Goal: Check status: Check status

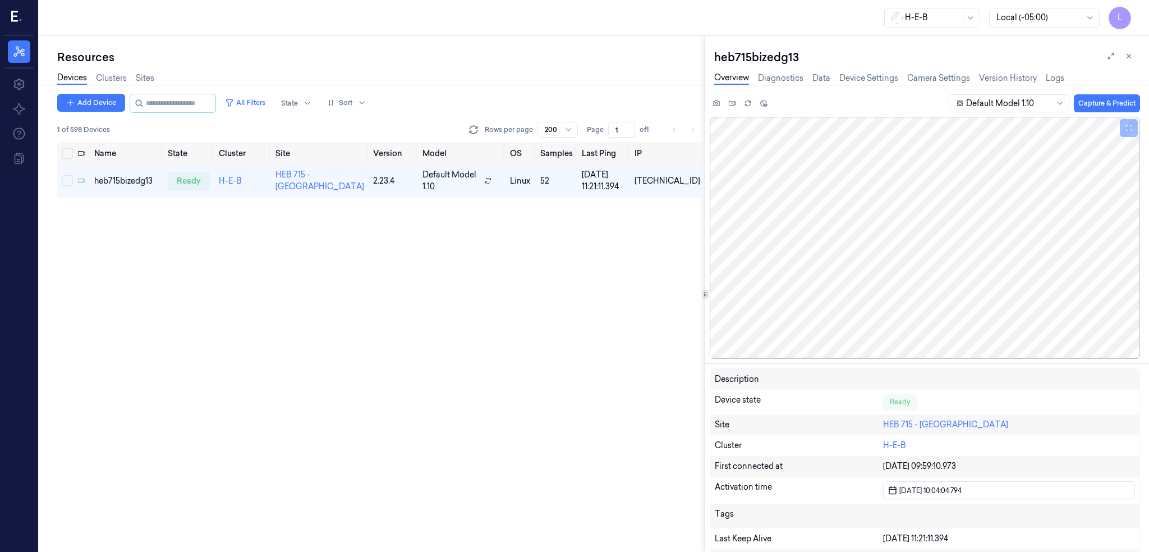
click at [712, 51] on div "heb715bizedg13 Overview Diagnostics Data Device Settings Camera Settings Versio…" at bounding box center [927, 294] width 444 height 516
click at [1127, 59] on icon at bounding box center [1129, 56] width 8 height 8
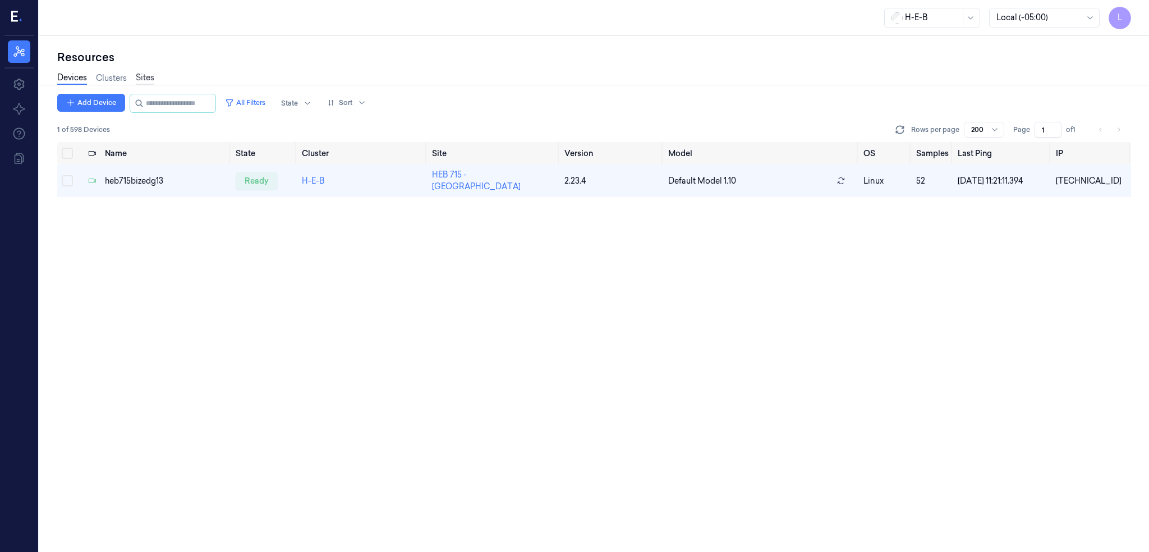
click at [146, 77] on link "Sites" at bounding box center [145, 78] width 19 height 13
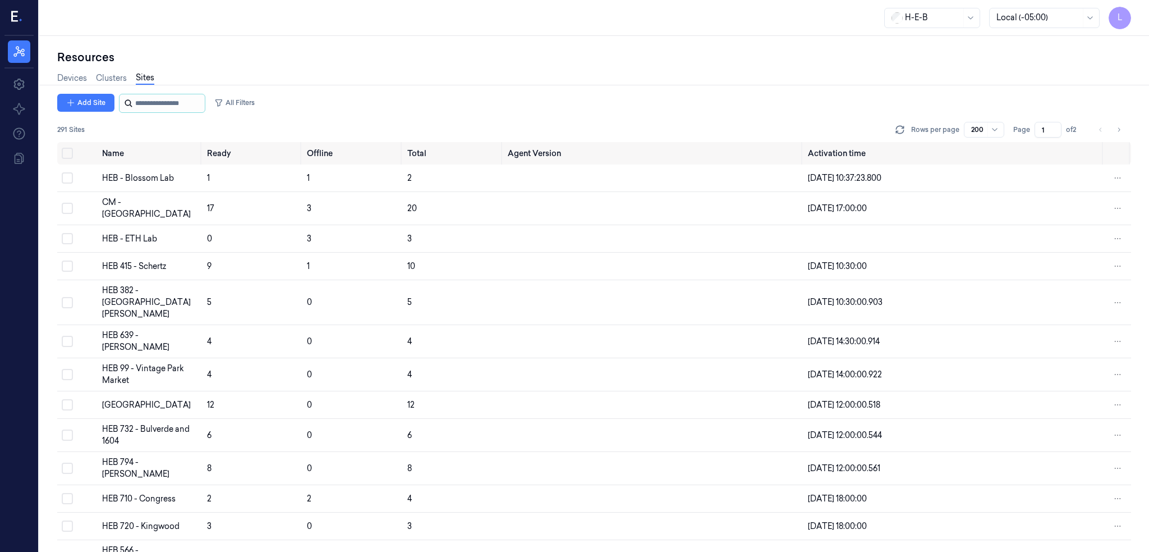
click at [141, 103] on input "string" at bounding box center [168, 103] width 67 height 18
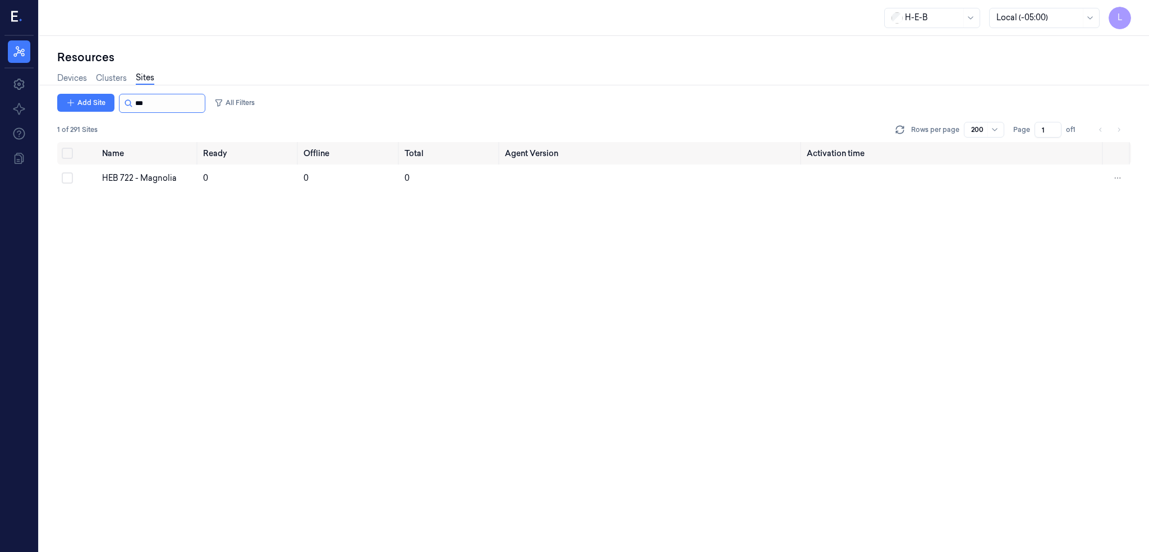
click at [144, 98] on input "string" at bounding box center [168, 103] width 67 height 18
click at [290, 296] on div "Name Ready Offline Total Agent Version Activation time HEB 715 - [GEOGRAPHIC_DA…" at bounding box center [594, 347] width 1074 height 410
click at [150, 98] on input "string" at bounding box center [168, 103] width 67 height 18
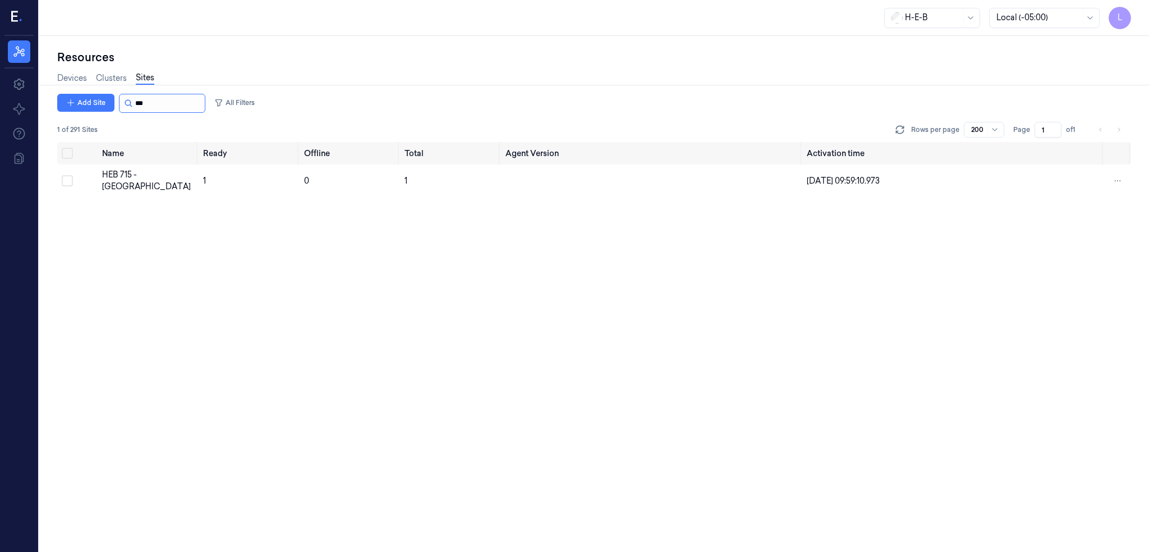
click at [150, 98] on input "string" at bounding box center [168, 103] width 67 height 18
click at [140, 175] on div "HEB 722 - Magnolia" at bounding box center [148, 178] width 92 height 12
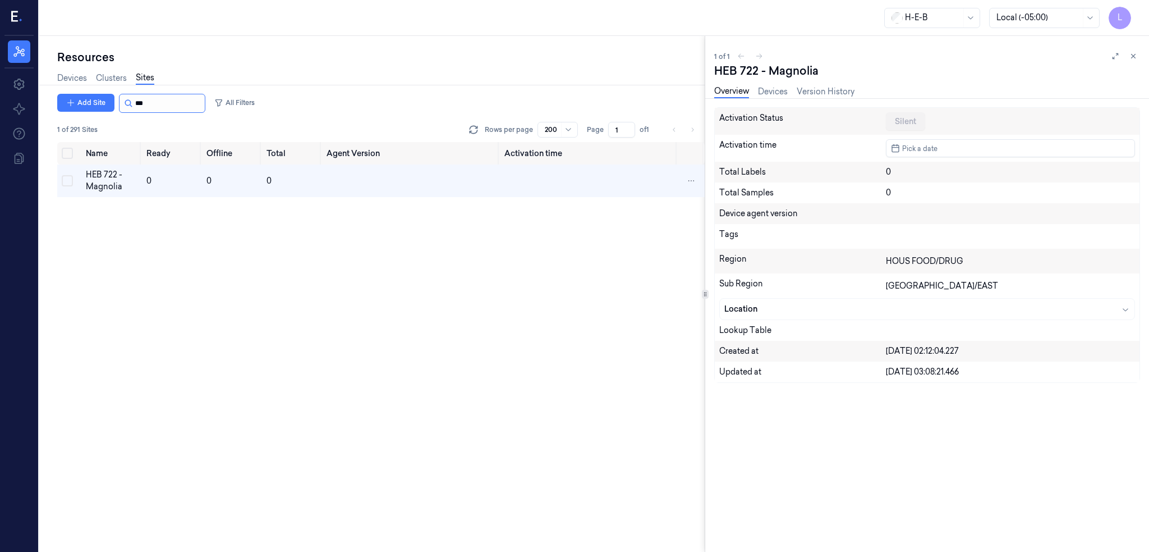
click at [164, 104] on input "string" at bounding box center [168, 103] width 67 height 18
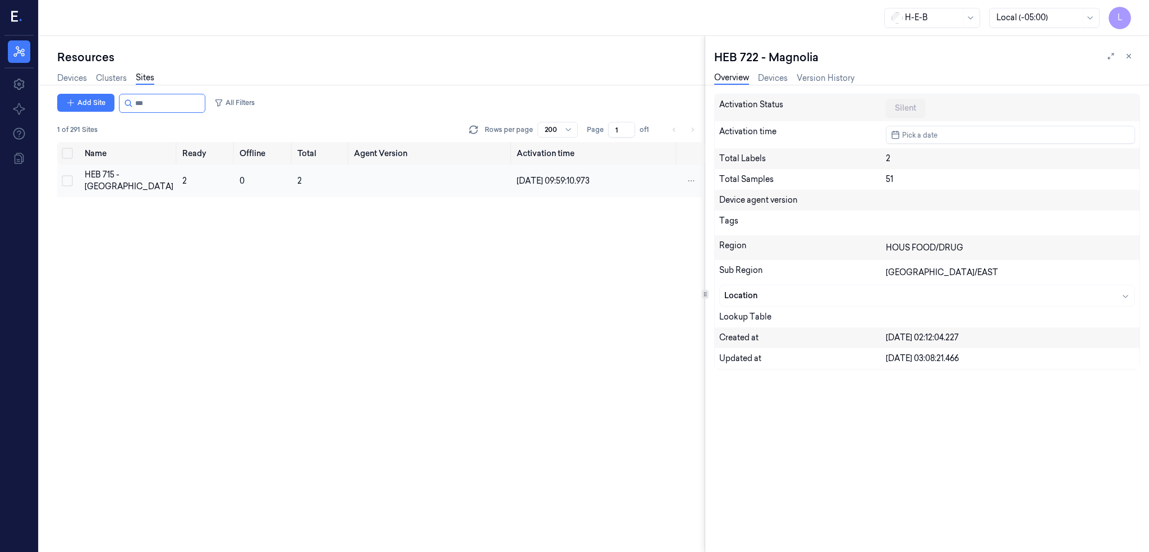
click at [178, 178] on td "2" at bounding box center [206, 180] width 57 height 33
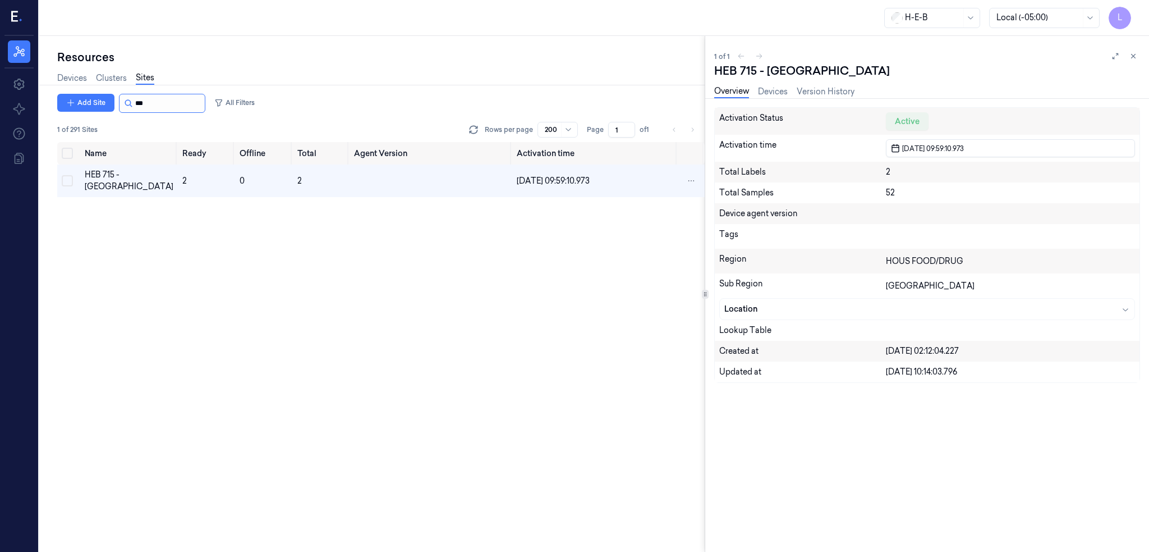
click at [175, 103] on input "string" at bounding box center [168, 103] width 67 height 18
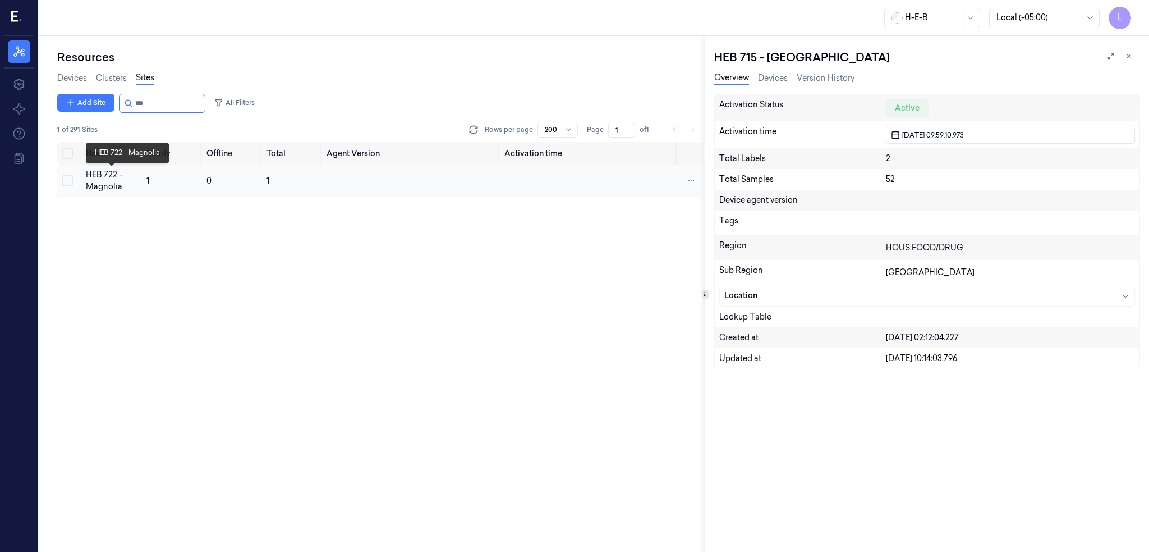
type input "***"
click at [122, 189] on div "HEB 722 - Magnolia" at bounding box center [112, 181] width 52 height 24
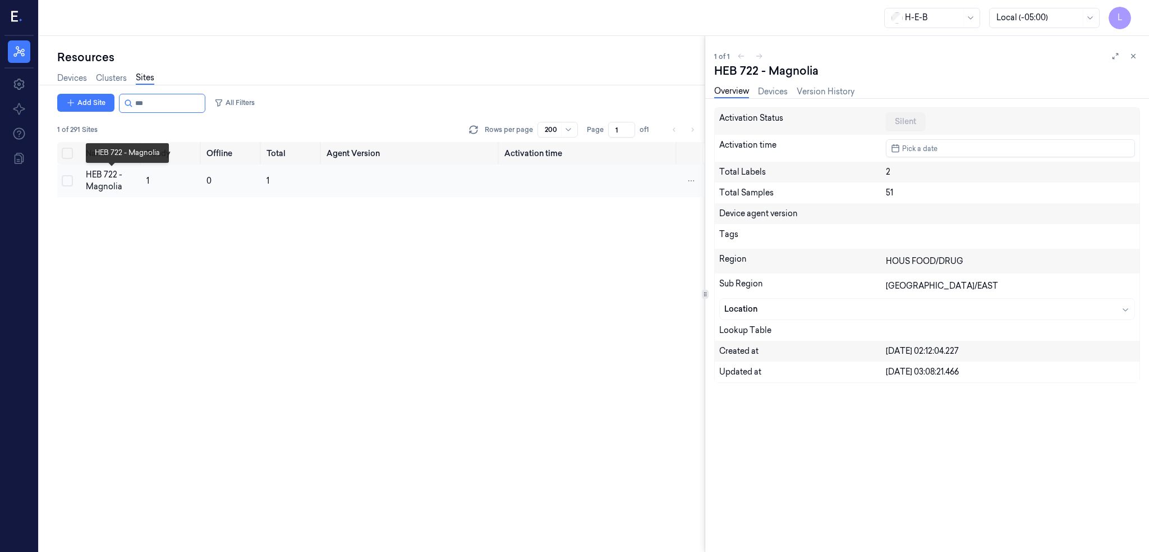
click at [99, 179] on div "HEB 722 - Magnolia" at bounding box center [112, 181] width 52 height 24
click at [1131, 57] on icon at bounding box center [1134, 56] width 8 height 8
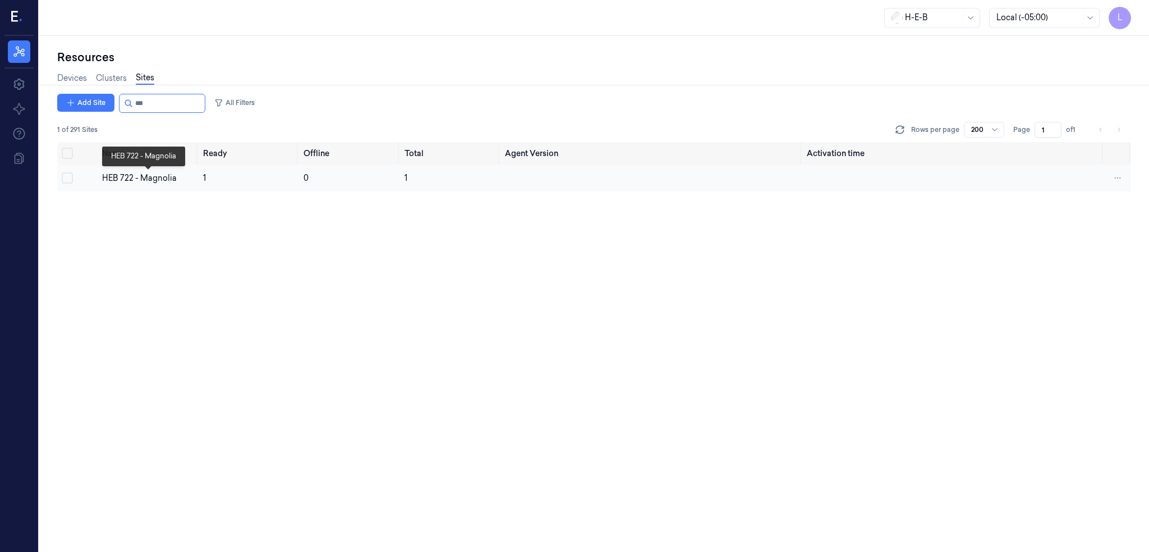
click at [159, 181] on div "HEB 722 - Magnolia" at bounding box center [148, 178] width 92 height 12
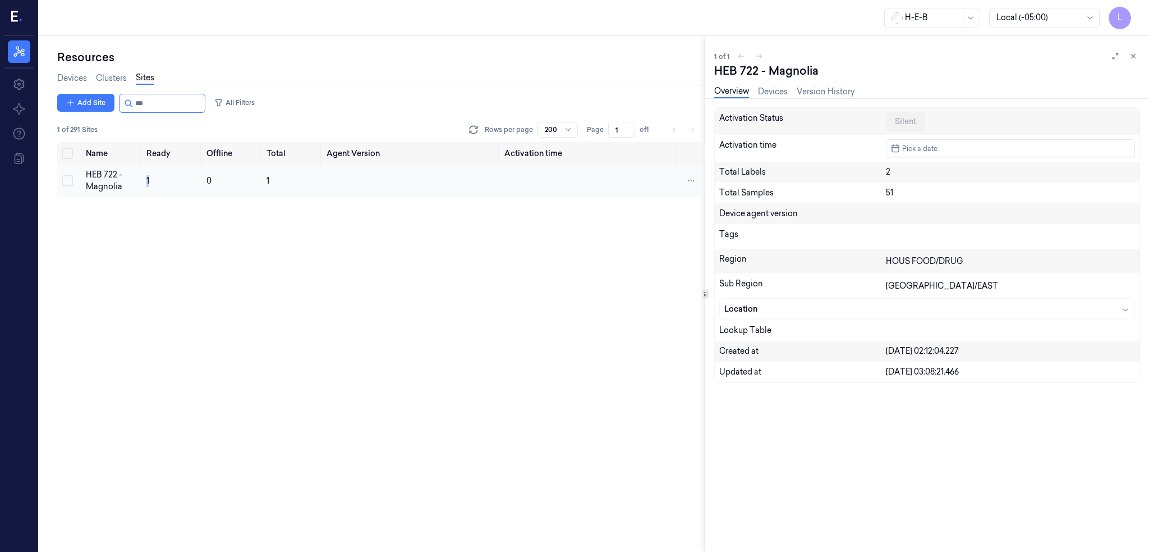
click at [159, 181] on td "1" at bounding box center [172, 180] width 60 height 33
click at [774, 85] on div "Overview Devices Version History" at bounding box center [784, 93] width 140 height 29
click at [774, 92] on link "Devices" at bounding box center [773, 91] width 30 height 13
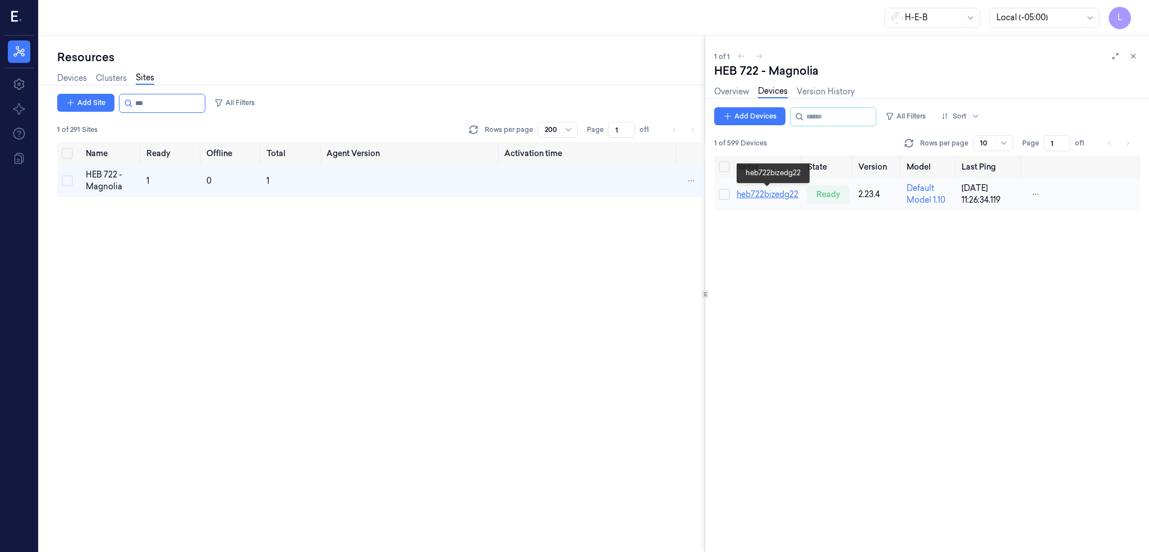
click at [767, 196] on link "heb722bizedg22" at bounding box center [768, 194] width 62 height 10
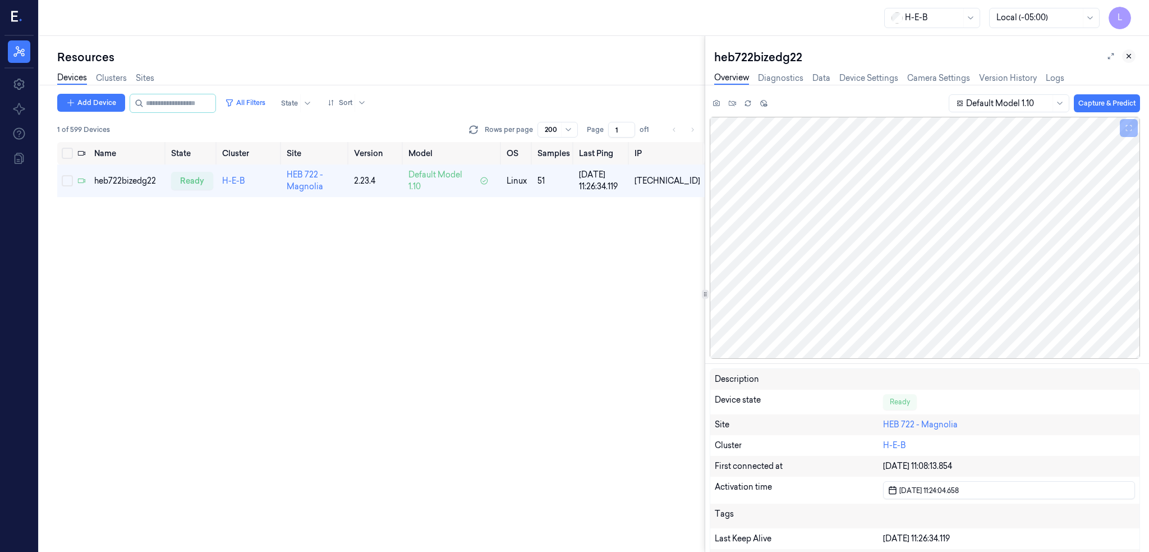
click at [1130, 57] on icon at bounding box center [1129, 56] width 4 height 4
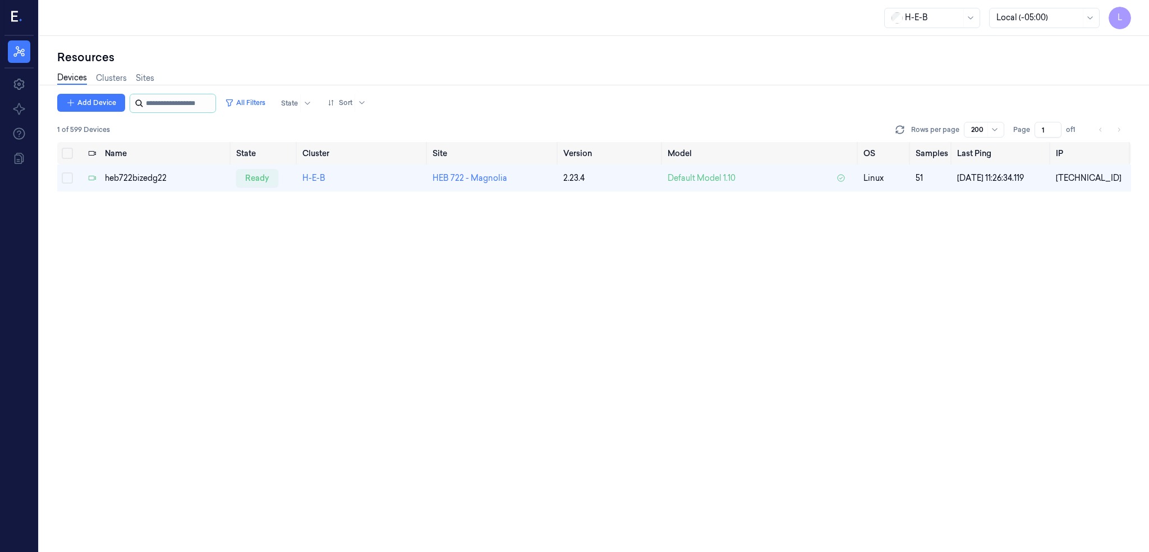
click at [202, 109] on input "string" at bounding box center [179, 103] width 67 height 18
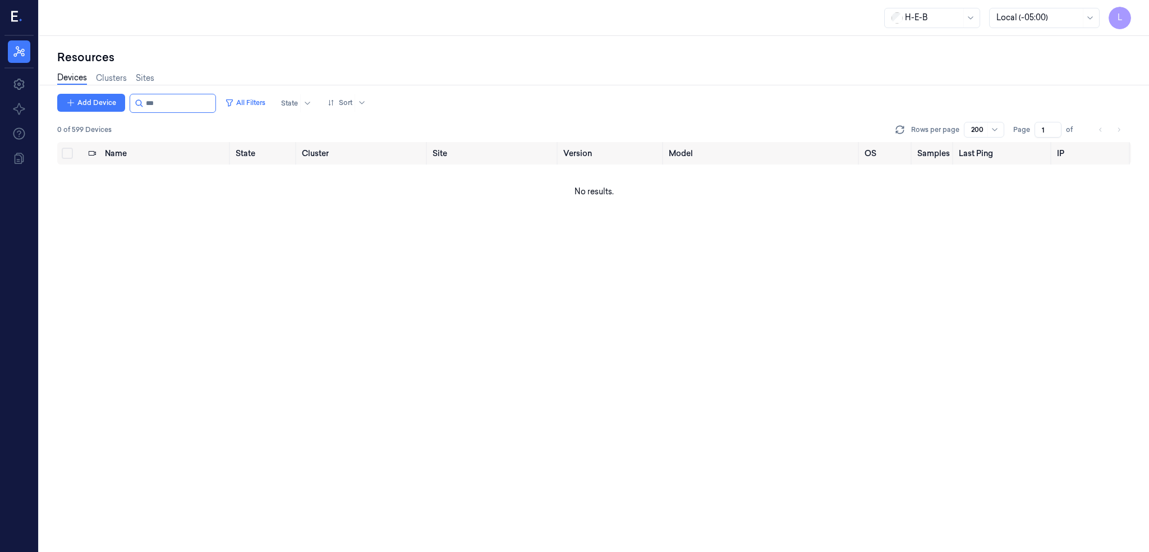
type input "***"
click at [258, 60] on div "Resources" at bounding box center [594, 57] width 1074 height 16
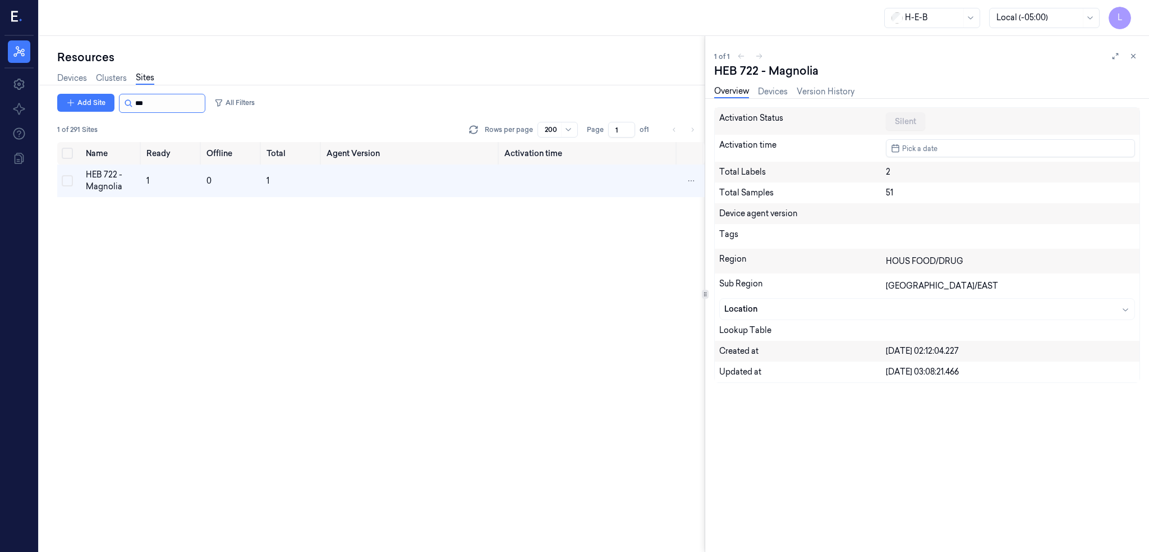
click at [156, 105] on input "string" at bounding box center [168, 103] width 67 height 18
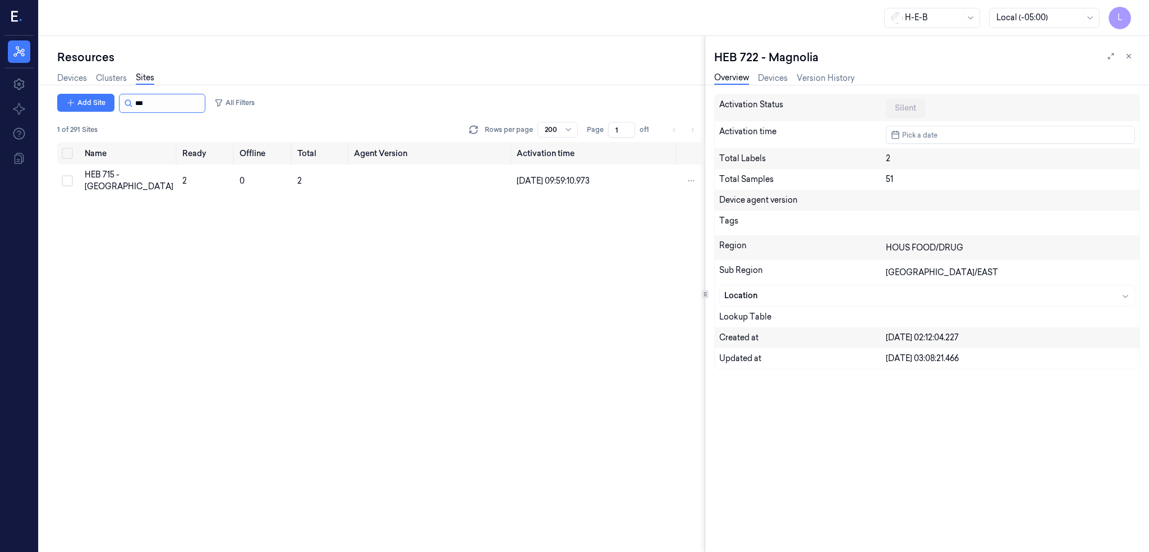
type input "***"
click at [104, 175] on div "HEB 715 - [GEOGRAPHIC_DATA]" at bounding box center [129, 181] width 89 height 24
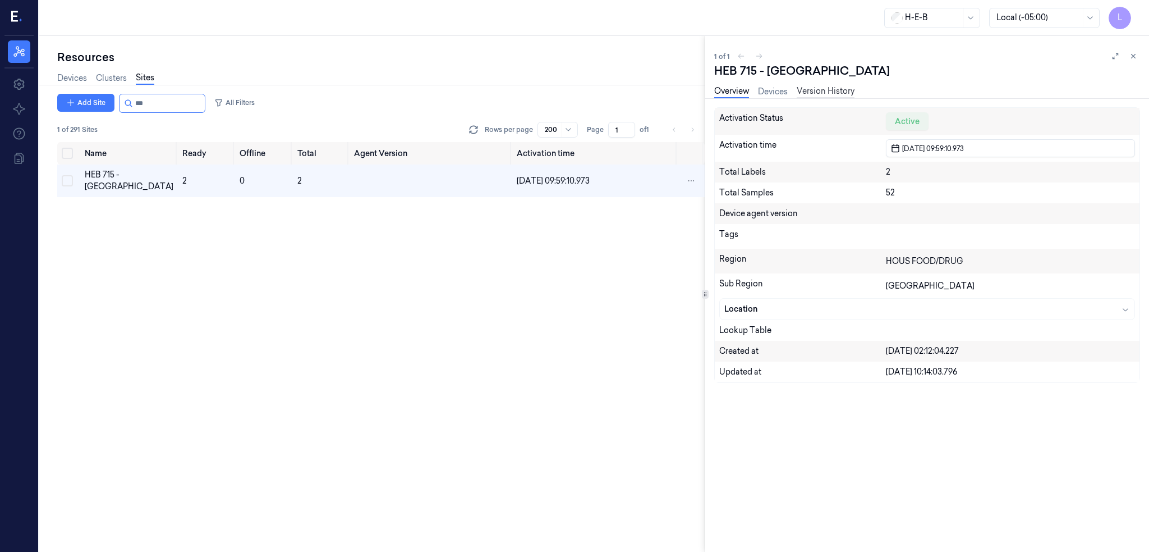
click at [838, 94] on link "Version History" at bounding box center [826, 91] width 58 height 13
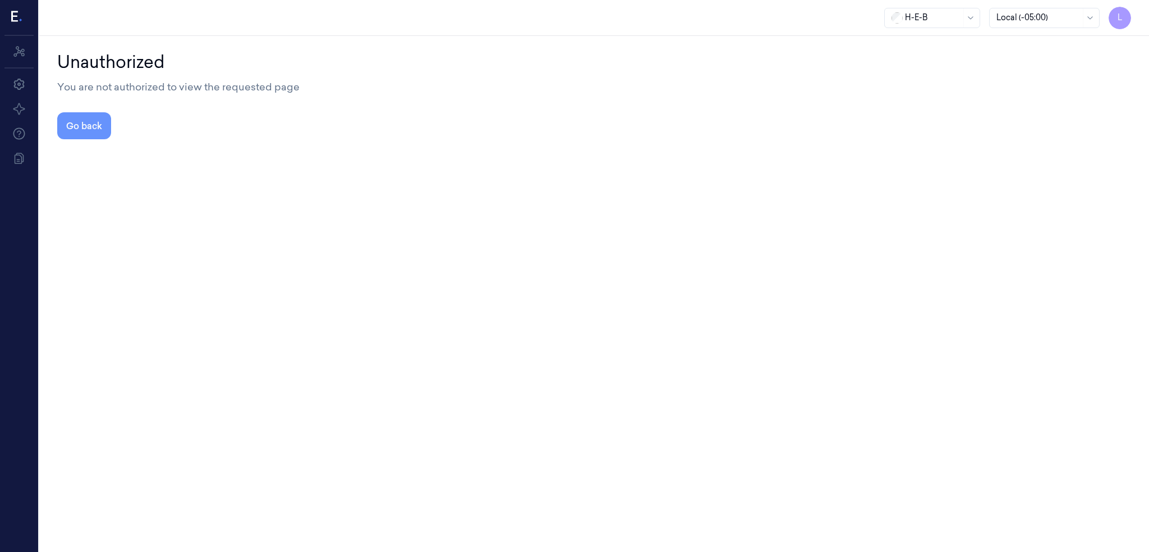
click at [69, 123] on button "Go back" at bounding box center [84, 125] width 54 height 27
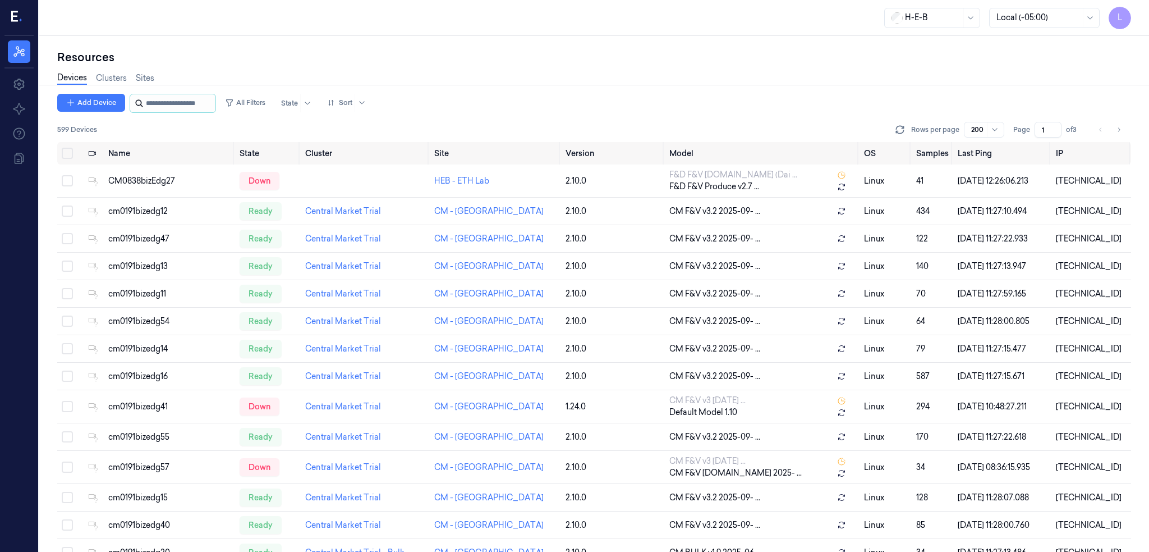
click at [205, 107] on input "string" at bounding box center [179, 103] width 67 height 18
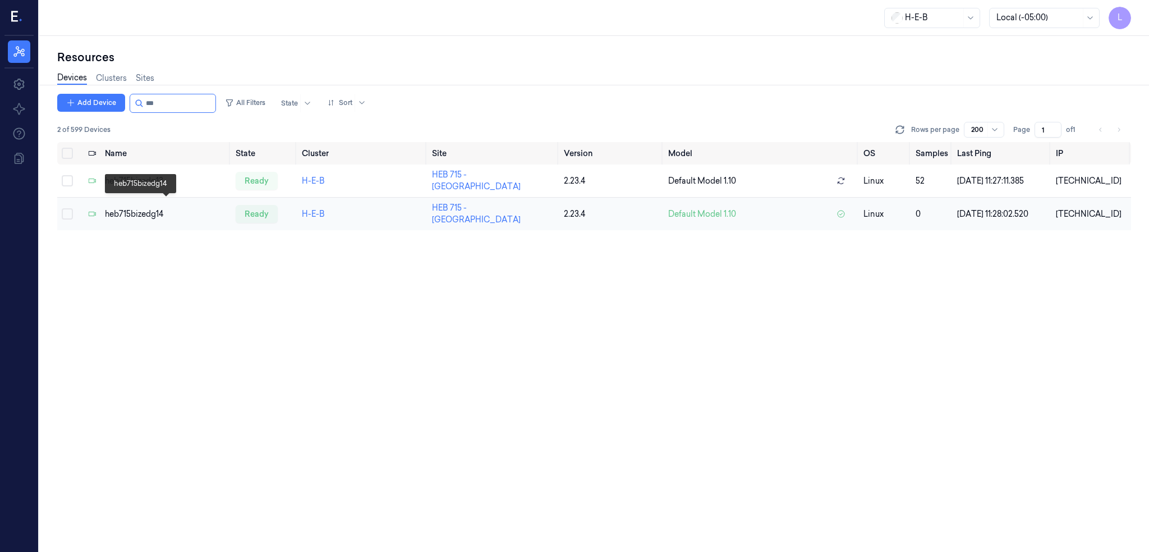
type input "***"
click at [143, 208] on div "heb715bizedg14" at bounding box center [166, 214] width 122 height 12
